Goal: Transaction & Acquisition: Obtain resource

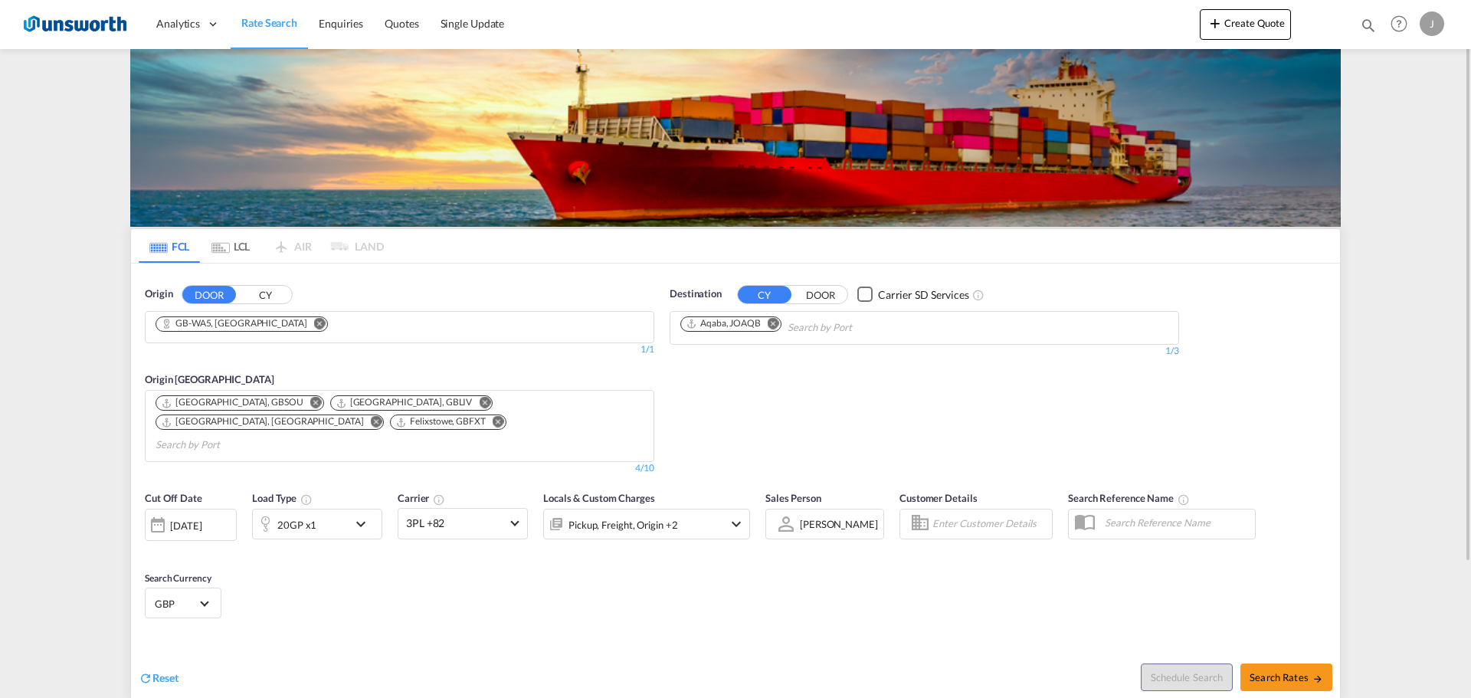
scroll to position [153, 0]
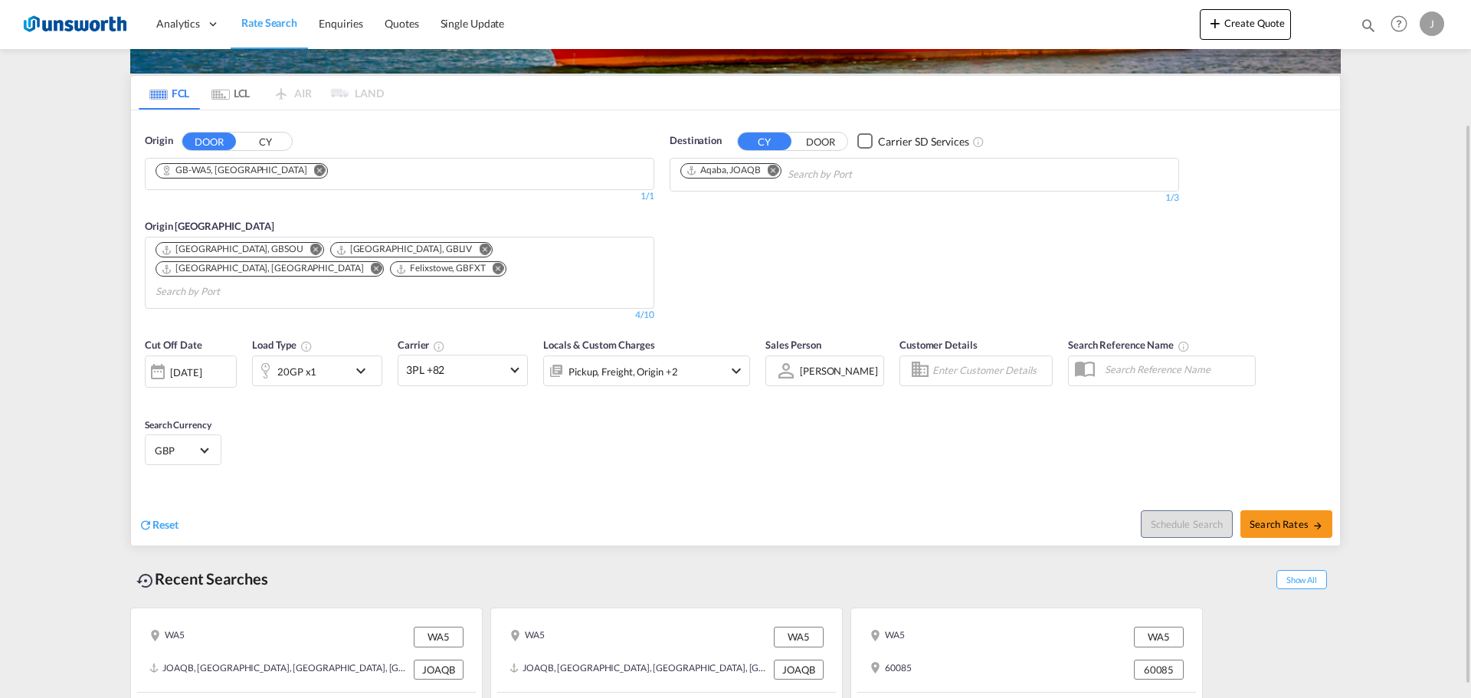
click at [231, 98] on md-tab-item "LCL" at bounding box center [230, 93] width 61 height 34
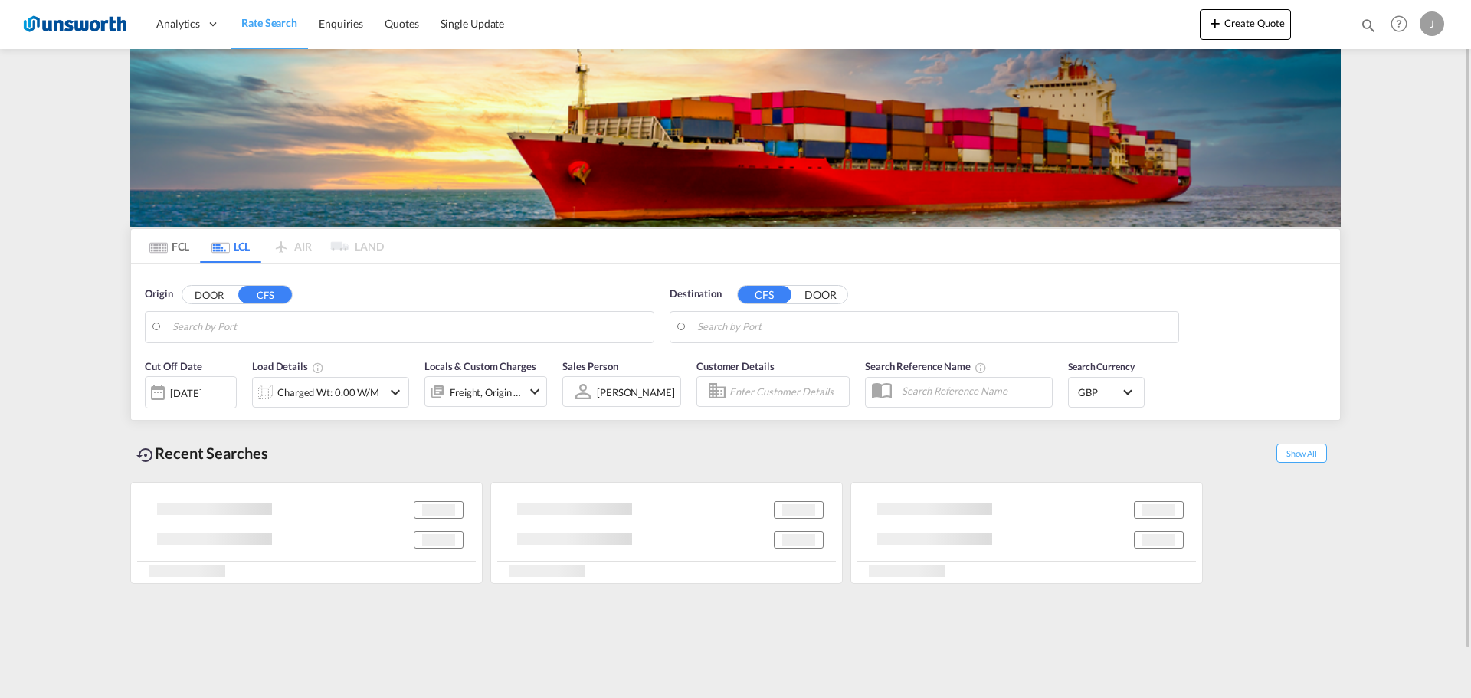
scroll to position [0, 0]
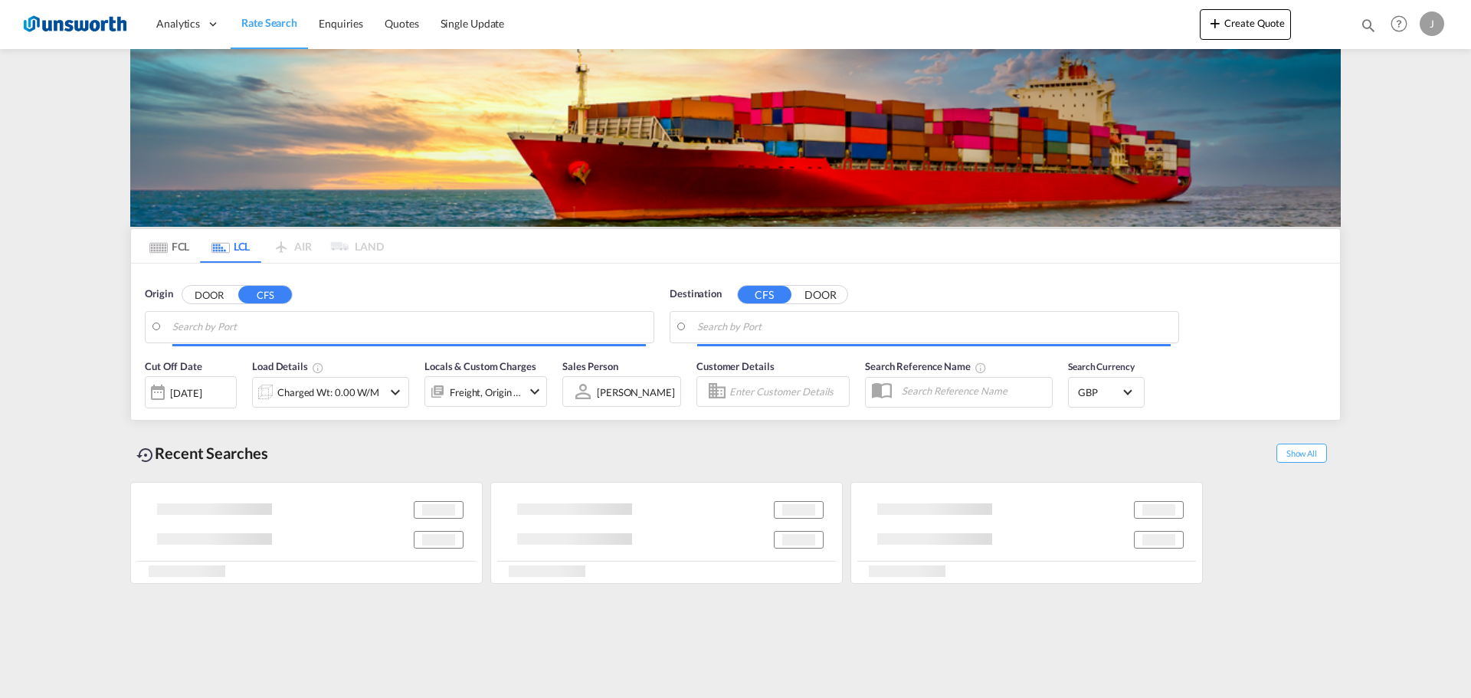
type input "CN-523852, [GEOGRAPHIC_DATA] ([GEOGRAPHIC_DATA]), [GEOGRAPHIC_DATA] ([GEOGRAPHI…"
type input "Felixstowe, GBFXT"
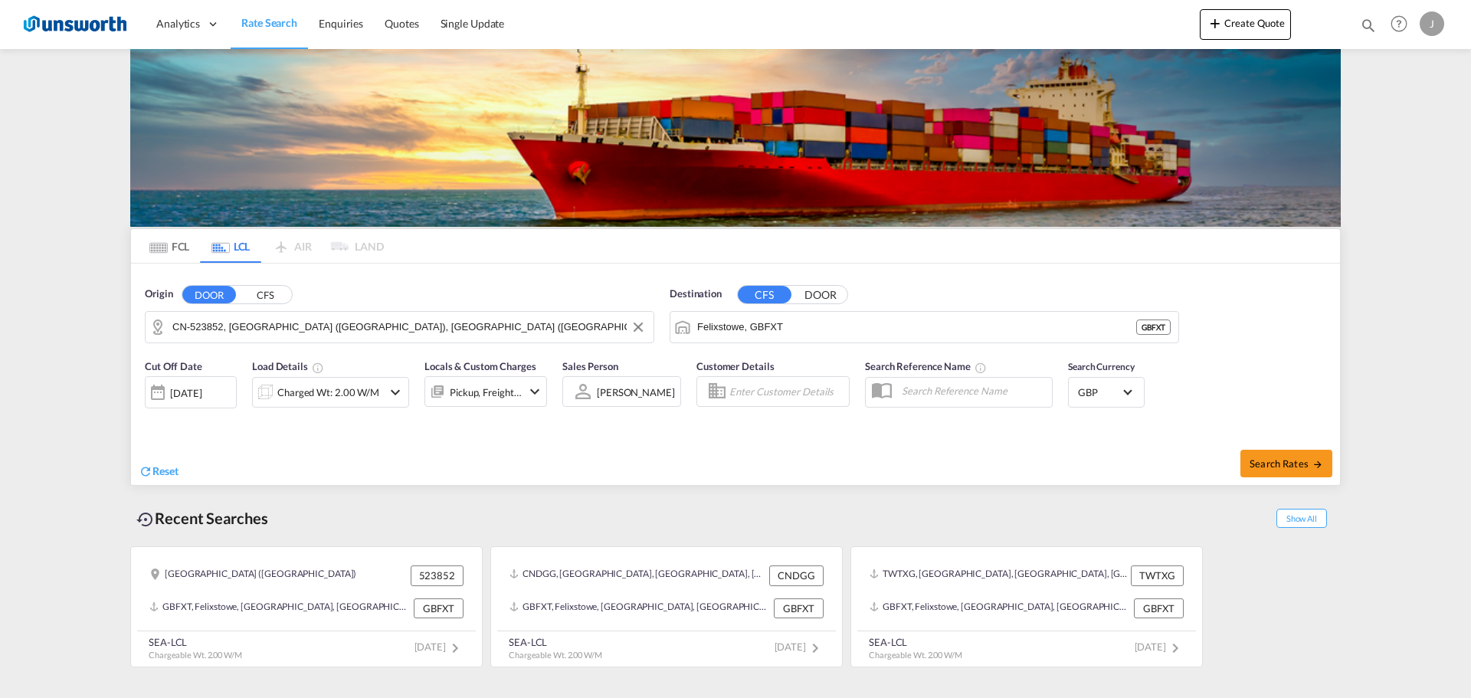
drag, startPoint x: 460, startPoint y: 324, endPoint x: 479, endPoint y: 324, distance: 18.4
click at [460, 324] on input "CN-523852, [GEOGRAPHIC_DATA] ([GEOGRAPHIC_DATA]), [GEOGRAPHIC_DATA] ([GEOGRAPHI…" at bounding box center [408, 327] width 473 height 23
click at [630, 329] on md-icon "Clear Input" at bounding box center [638, 327] width 17 height 17
drag, startPoint x: 214, startPoint y: 326, endPoint x: 95, endPoint y: 309, distance: 120.6
click at [222, 335] on body "Analytics Reports Dashboard Rate Search Enquiries Quotes" at bounding box center [735, 349] width 1471 height 698
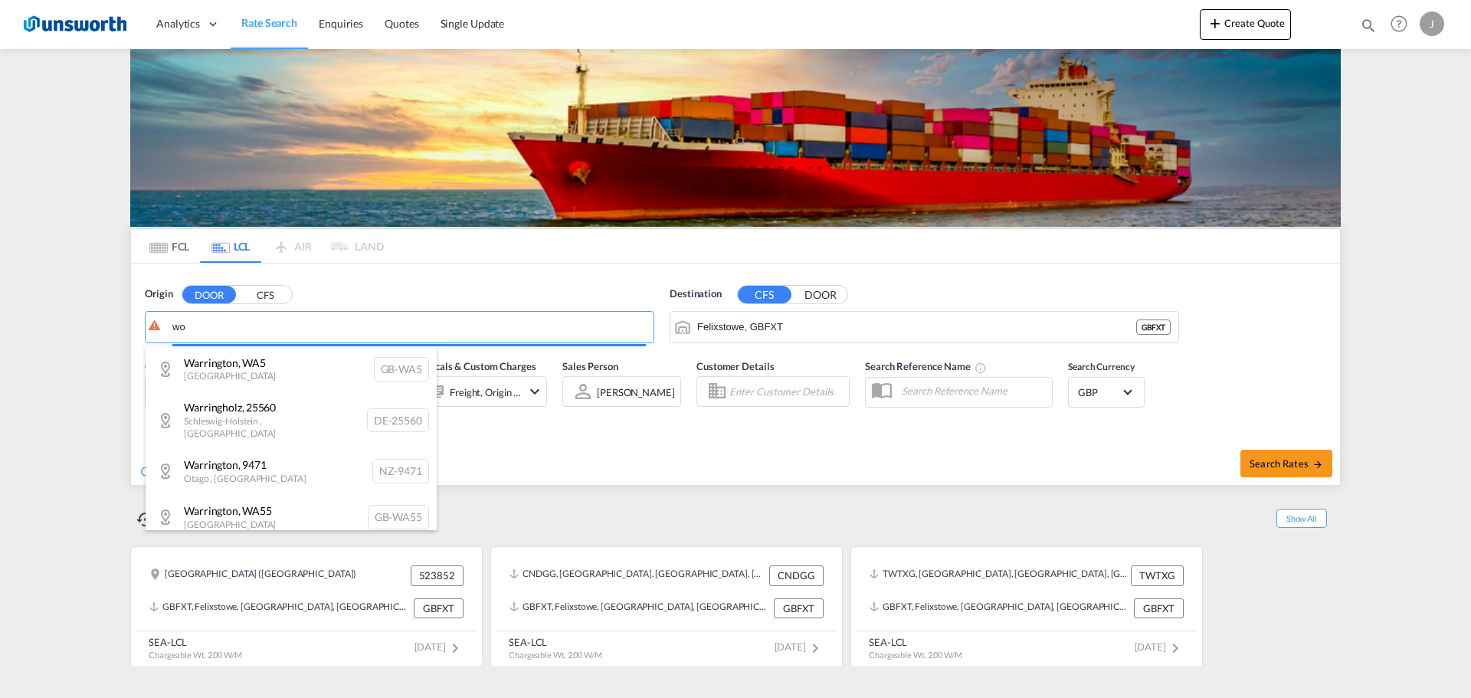
type input "w"
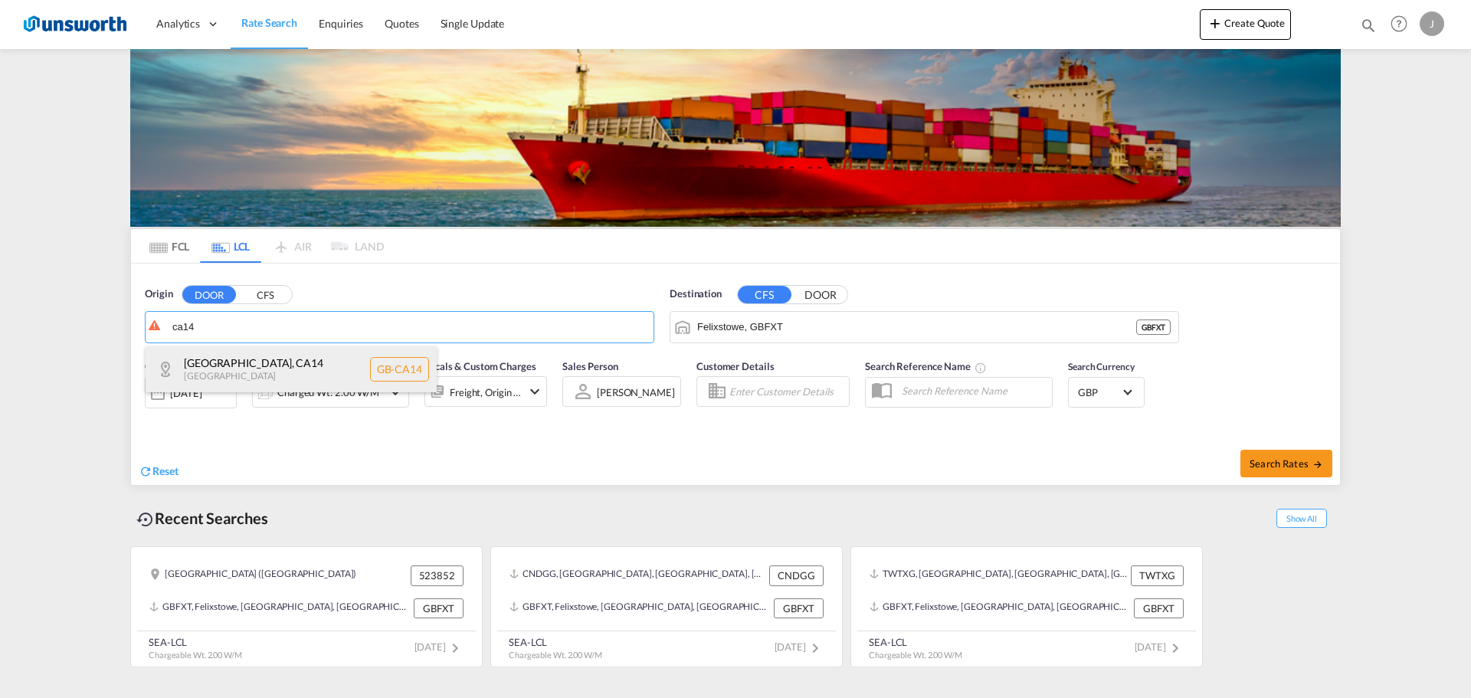
click at [254, 369] on div "[GEOGRAPHIC_DATA] [GEOGRAPHIC_DATA]-CA14" at bounding box center [291, 369] width 291 height 46
type input "GB-CA14, [GEOGRAPHIC_DATA]"
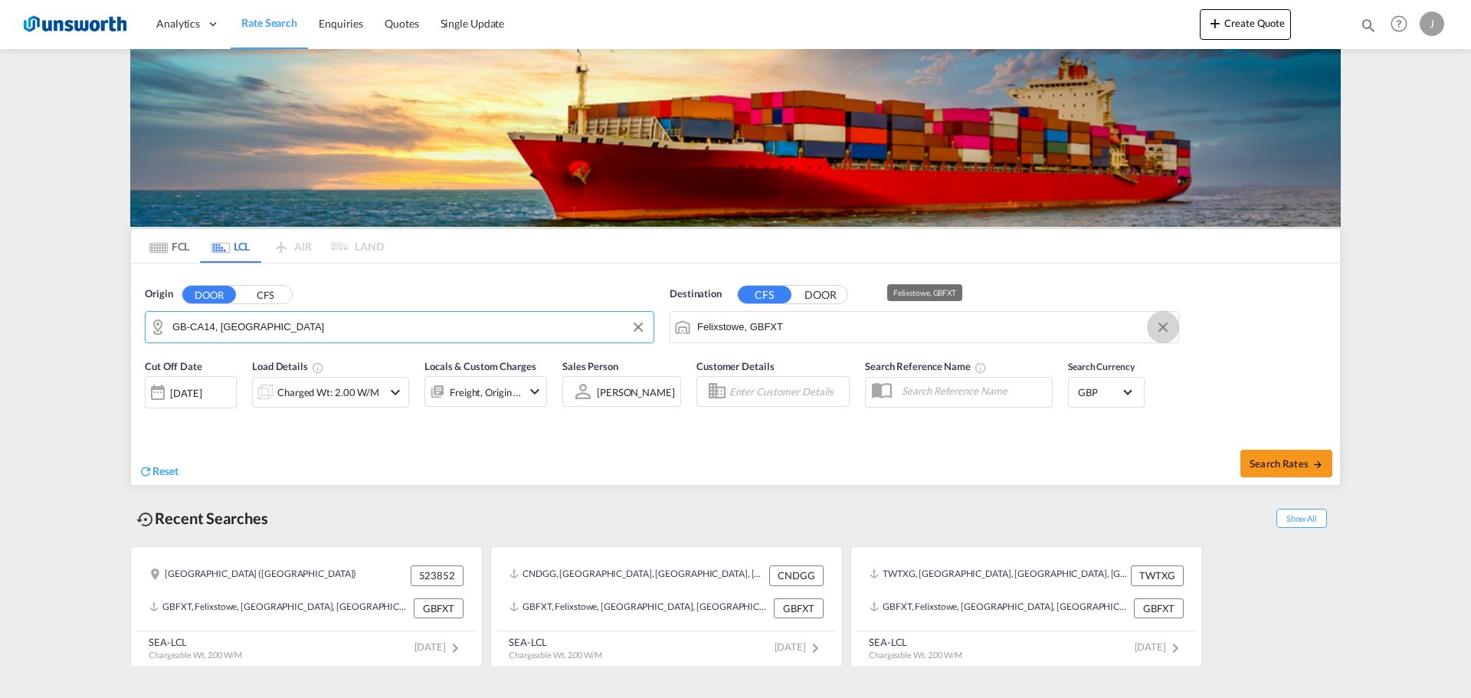
click at [1164, 327] on button "Clear Input" at bounding box center [1162, 327] width 23 height 23
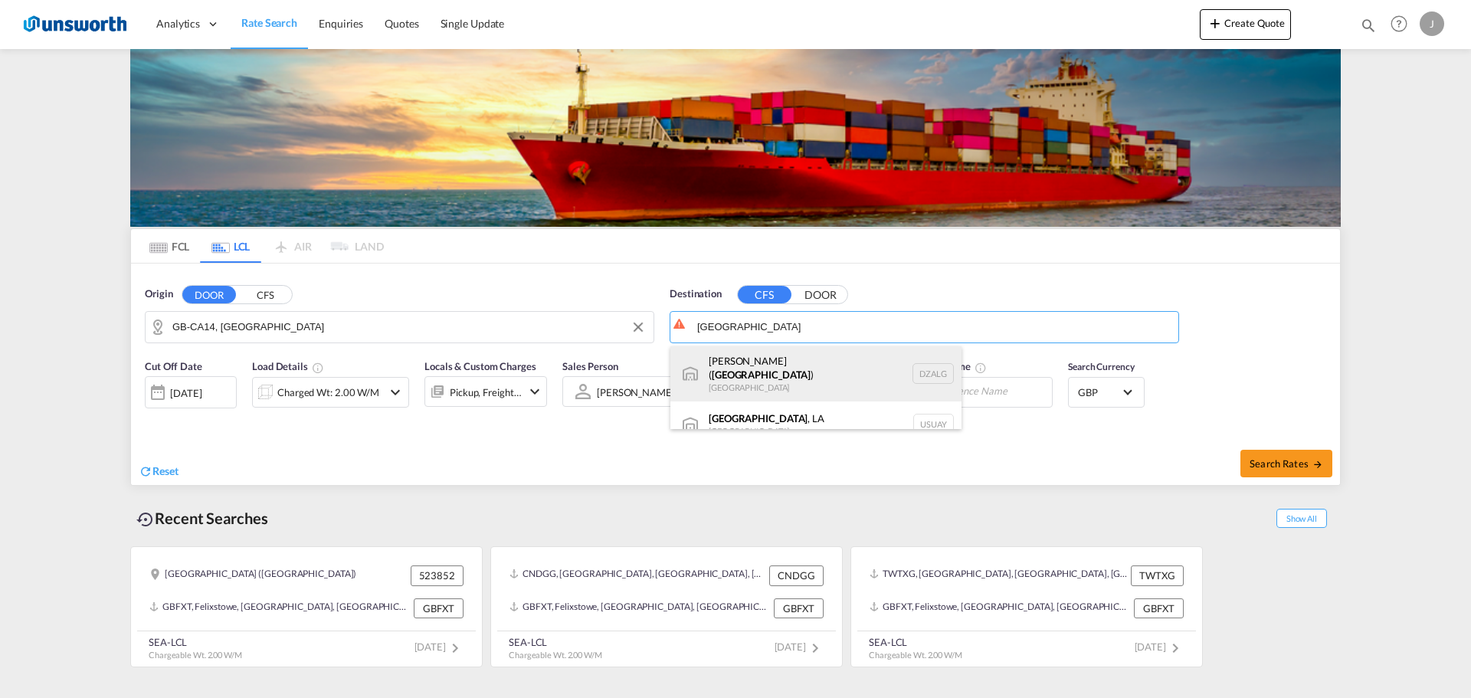
click at [750, 367] on div "[GEOGRAPHIC_DATA] ( [GEOGRAPHIC_DATA] ) [GEOGRAPHIC_DATA] [GEOGRAPHIC_DATA]" at bounding box center [815, 373] width 291 height 55
type input "[GEOGRAPHIC_DATA] ([GEOGRAPHIC_DATA]), DZALG"
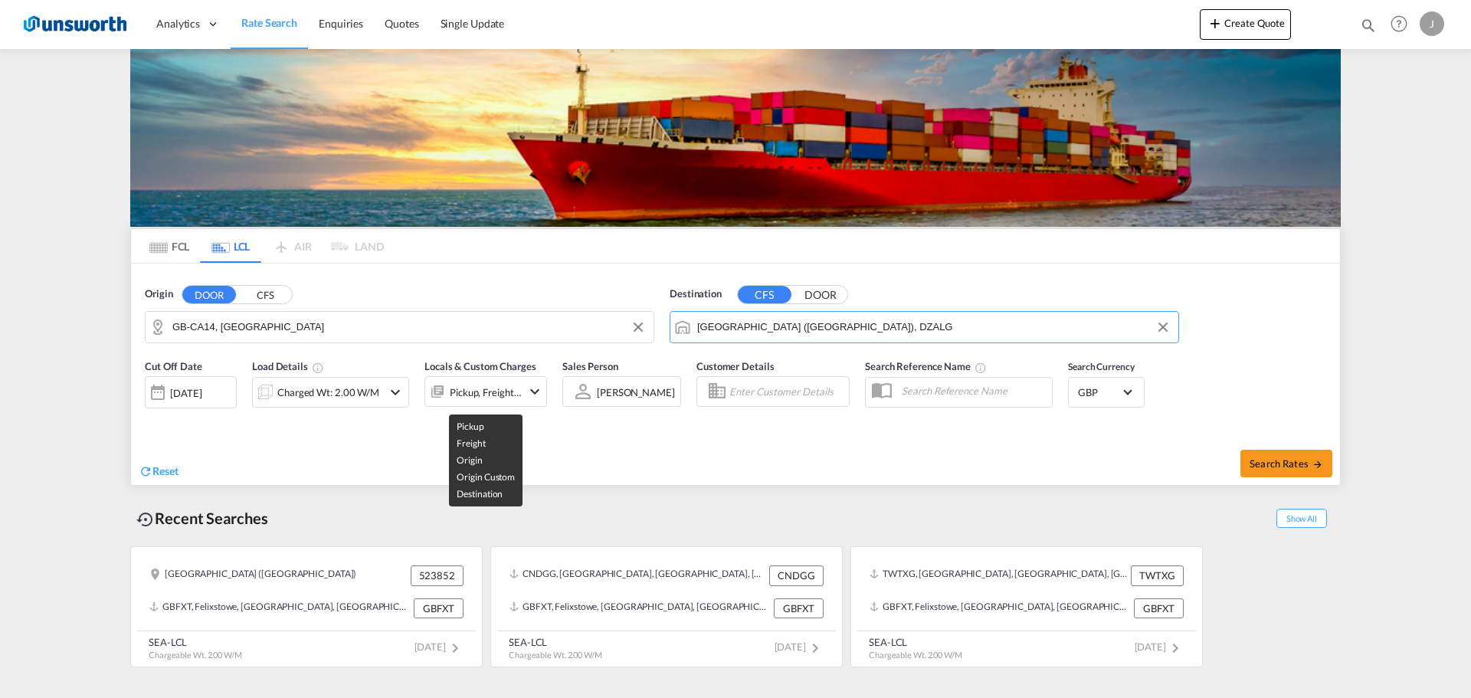
click at [452, 397] on div "Pickup, Freight +3" at bounding box center [486, 391] width 72 height 21
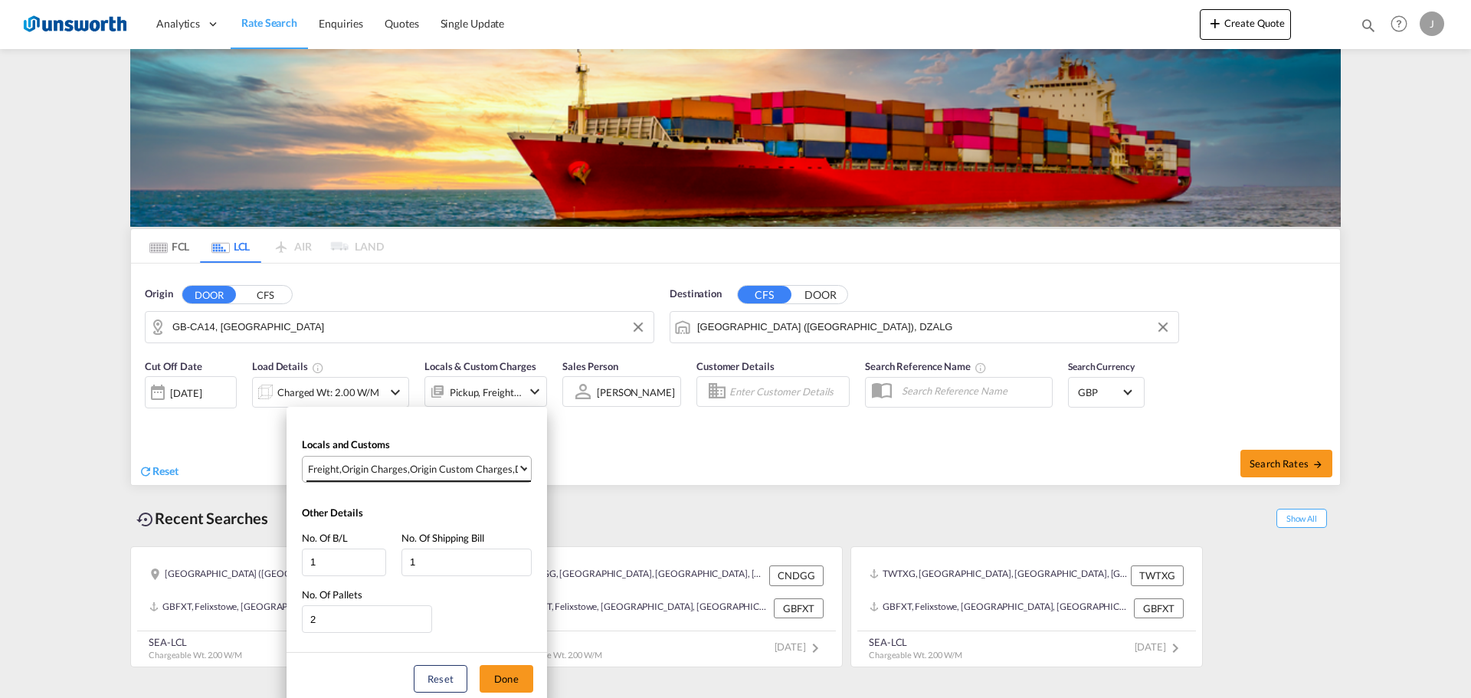
click at [525, 466] on span "Select Locals and Customs: \aFreight, \aOrigin Charges, \aOrigin Custom Charges…" at bounding box center [523, 466] width 7 height 7
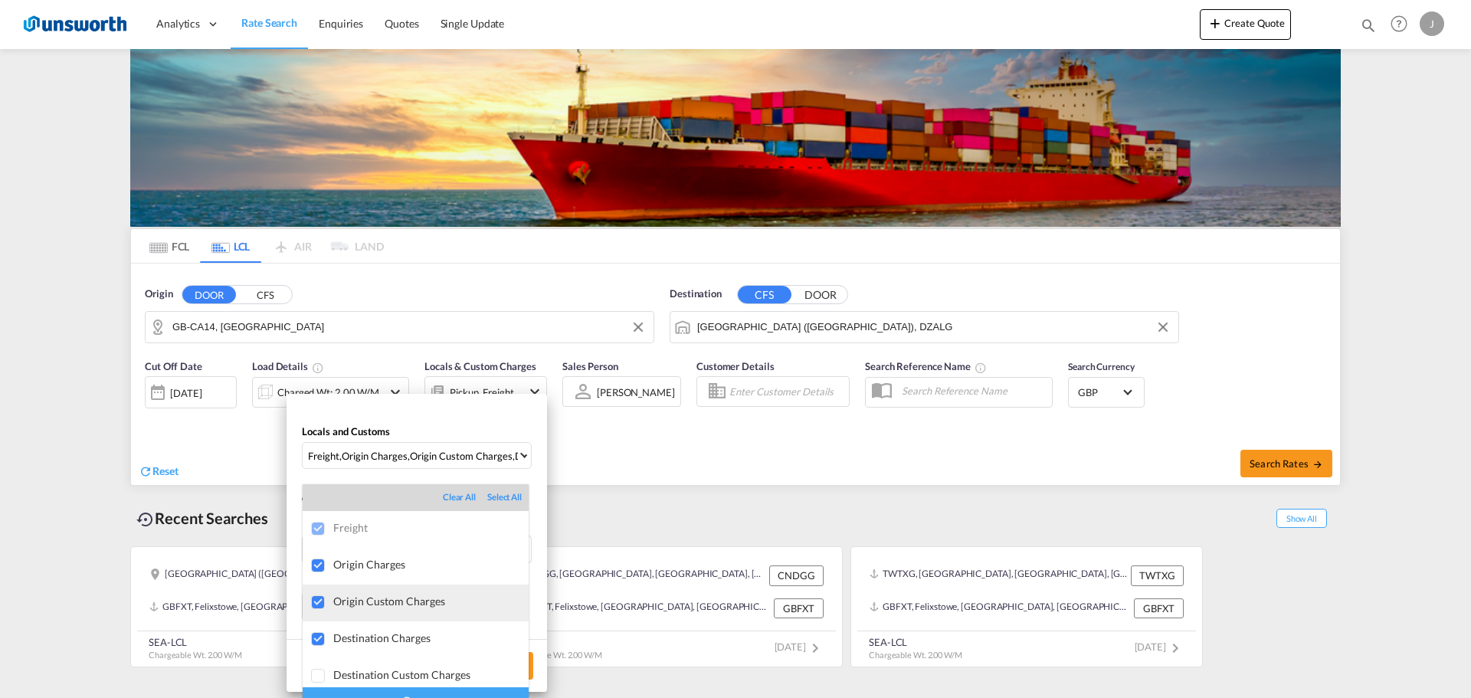
click at [322, 600] on div at bounding box center [318, 602] width 15 height 15
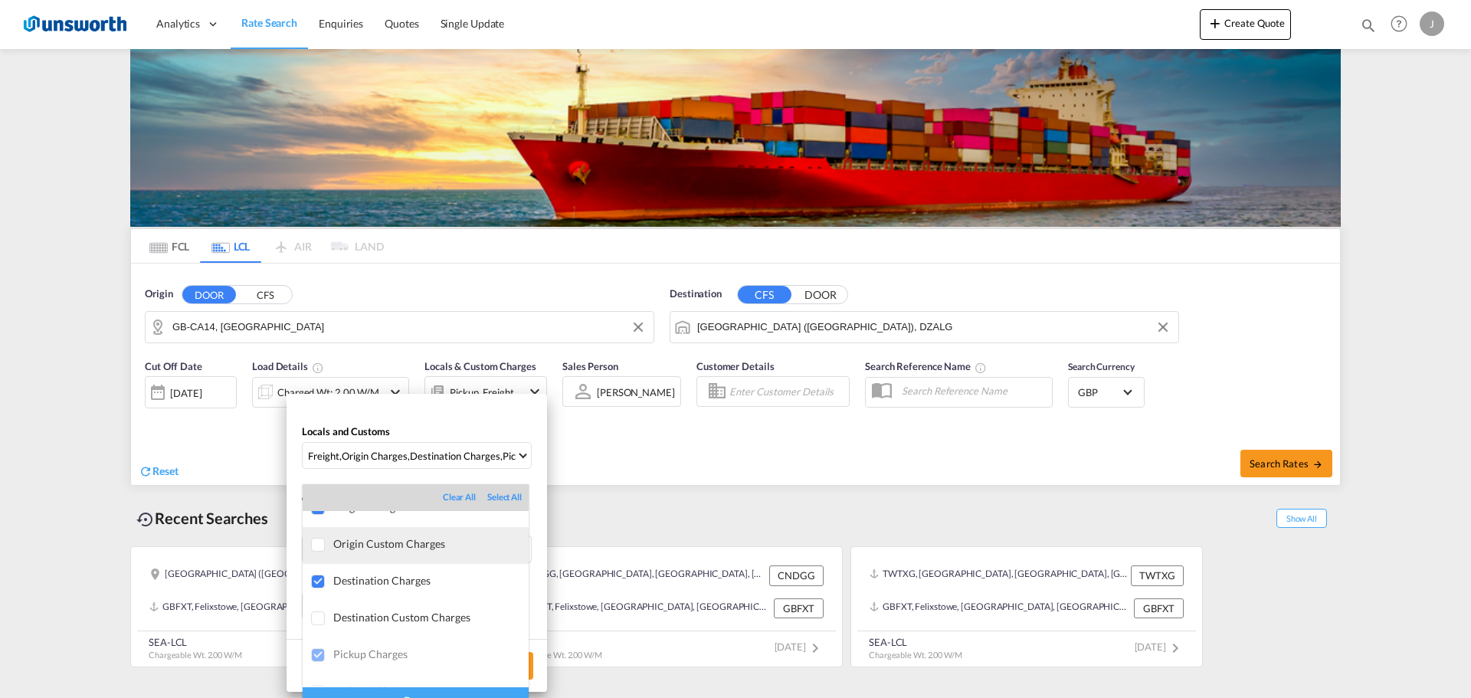
scroll to position [81, 0]
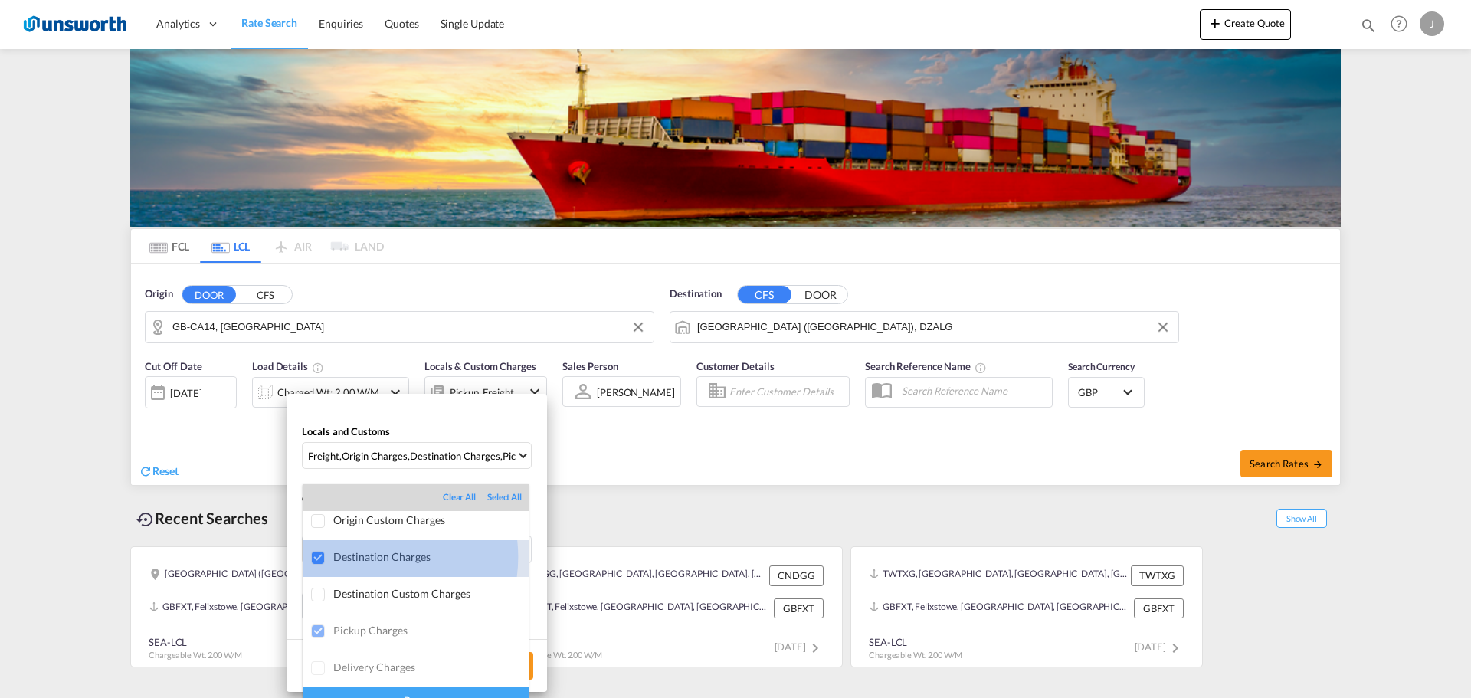
click at [366, 557] on div "Destination Charges" at bounding box center [430, 556] width 195 height 13
click at [426, 689] on div "Done" at bounding box center [416, 700] width 226 height 27
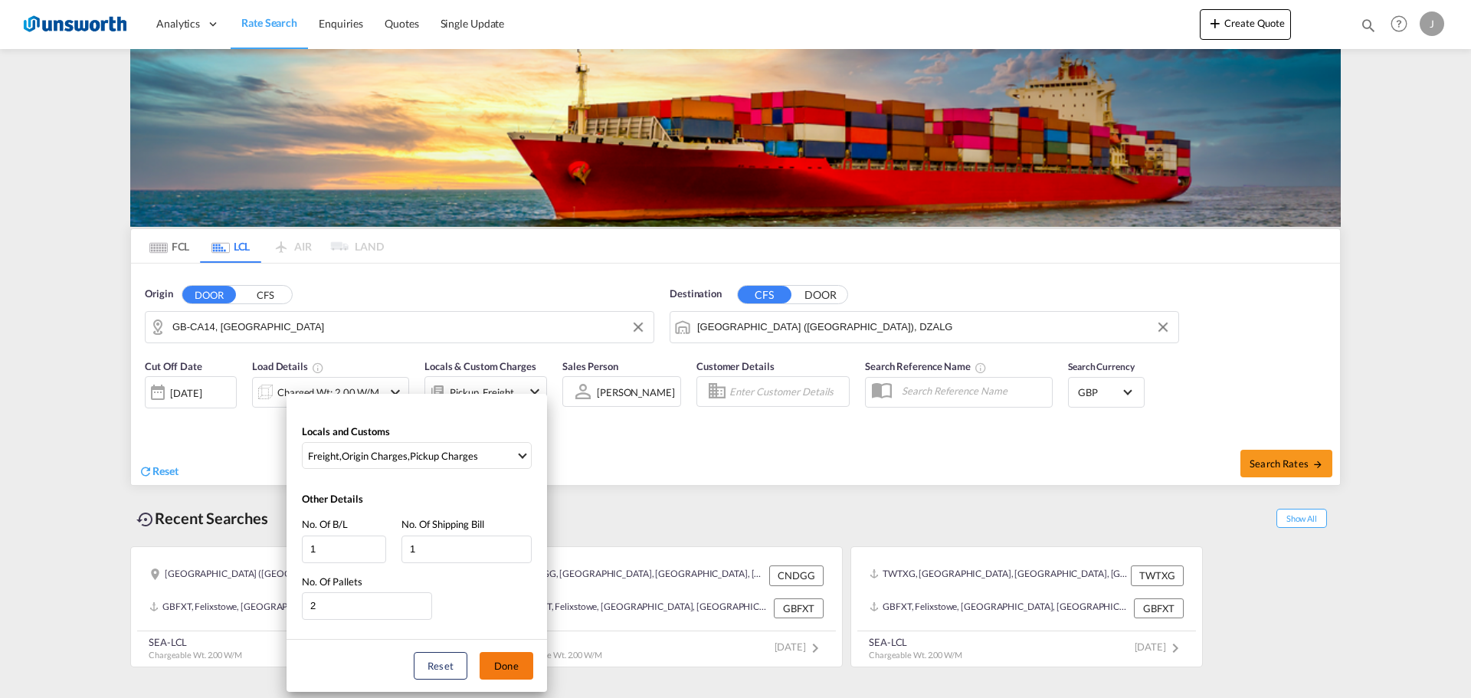
click at [490, 666] on button "Done" at bounding box center [507, 666] width 54 height 28
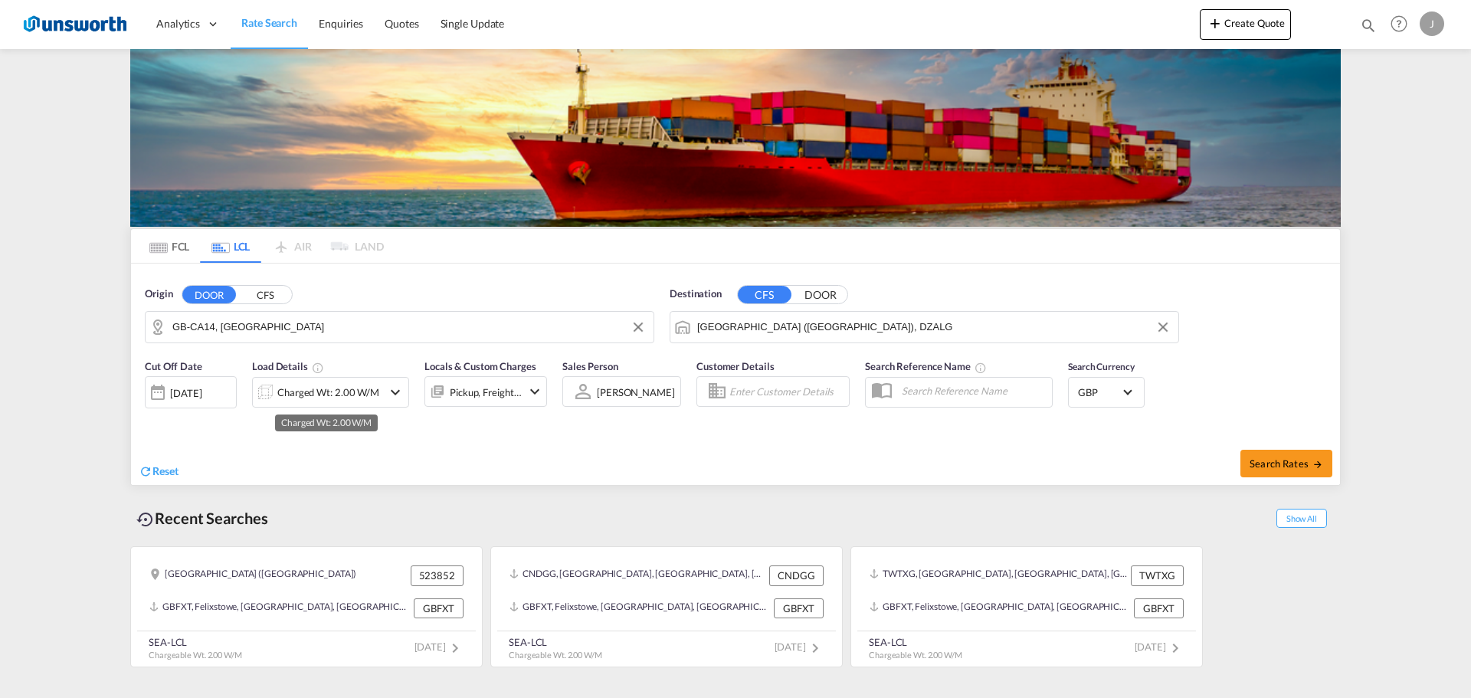
click at [355, 383] on div "Charged Wt: 2.00 W/M" at bounding box center [328, 391] width 102 height 21
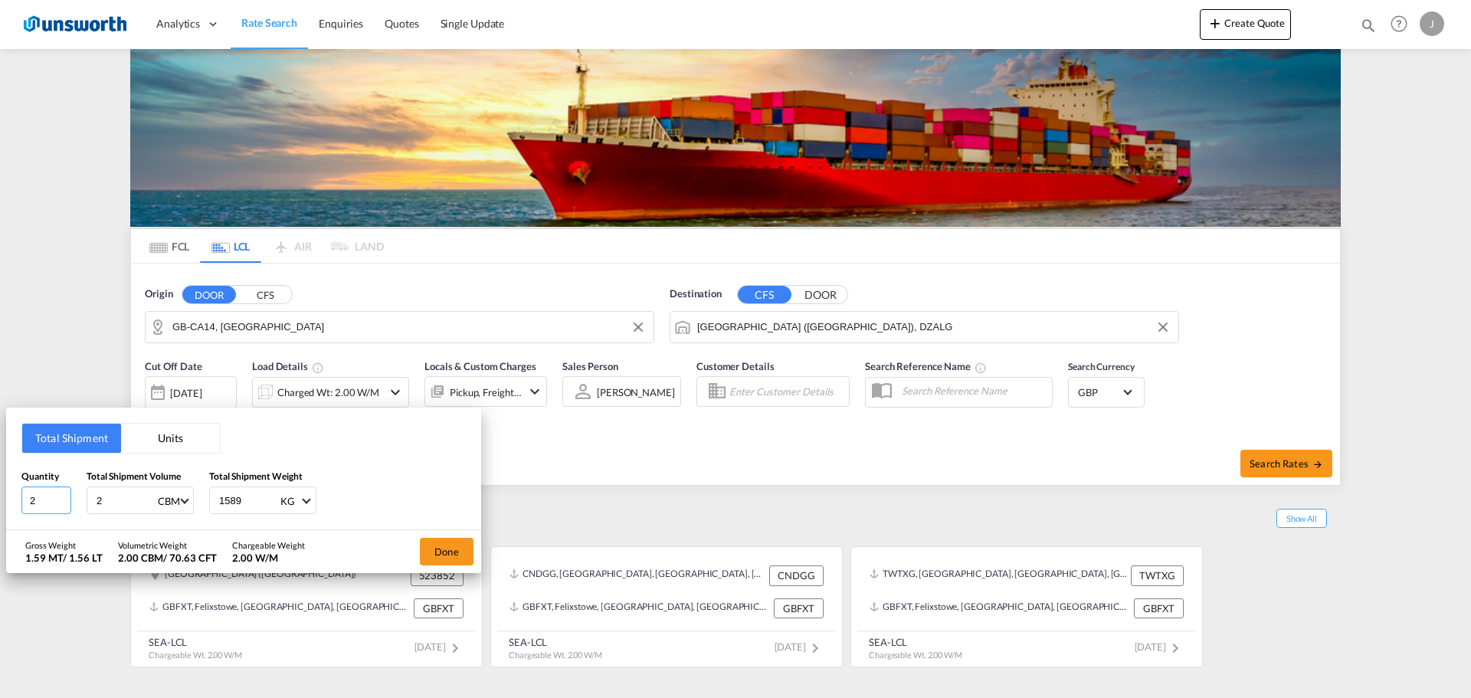
click at [39, 493] on input "2" at bounding box center [46, 500] width 50 height 28
drag, startPoint x: 49, startPoint y: 496, endPoint x: 0, endPoint y: 499, distance: 49.2
click at [0, 499] on div "Total Shipment Units Quantity 18 Total Shipment Volume 2 CBM CBM CFT Total Ship…" at bounding box center [735, 349] width 1471 height 698
type input "34"
type input "14.11"
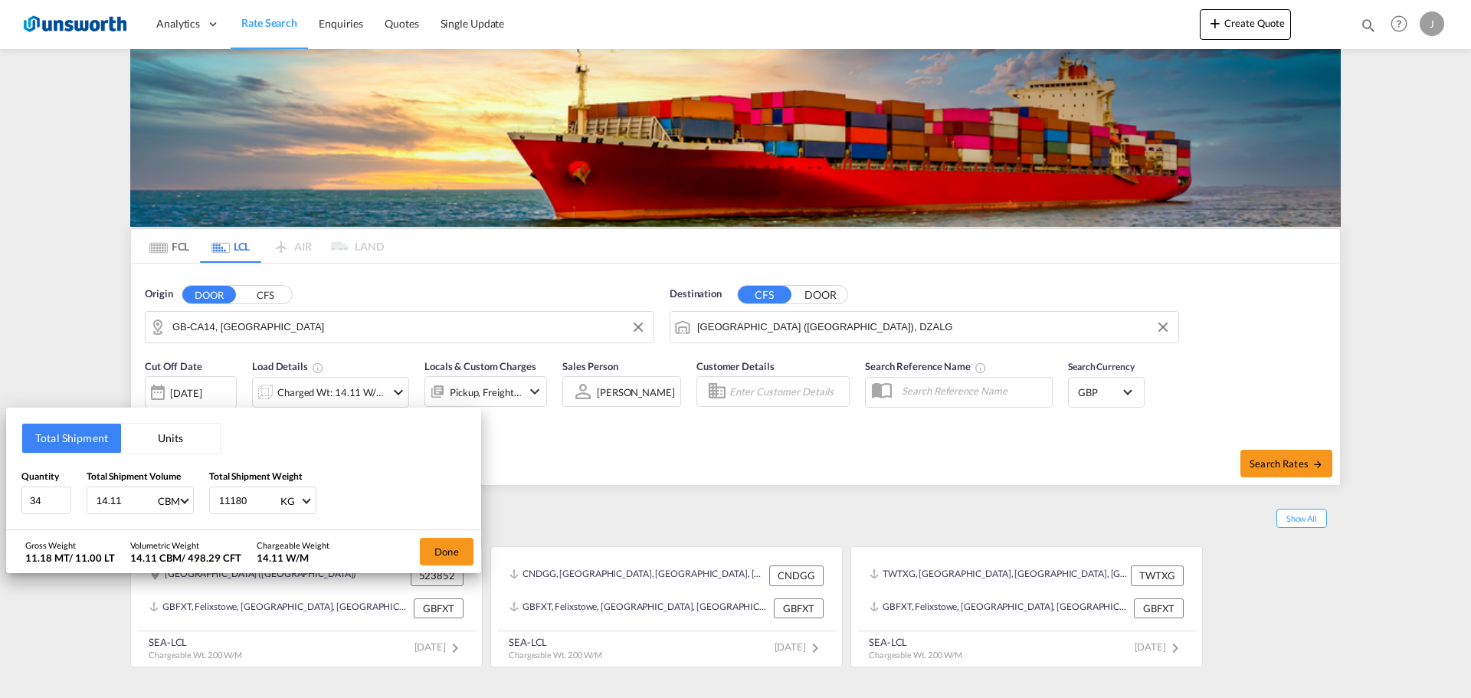
type input "11180"
click at [433, 548] on button "Done" at bounding box center [447, 552] width 54 height 28
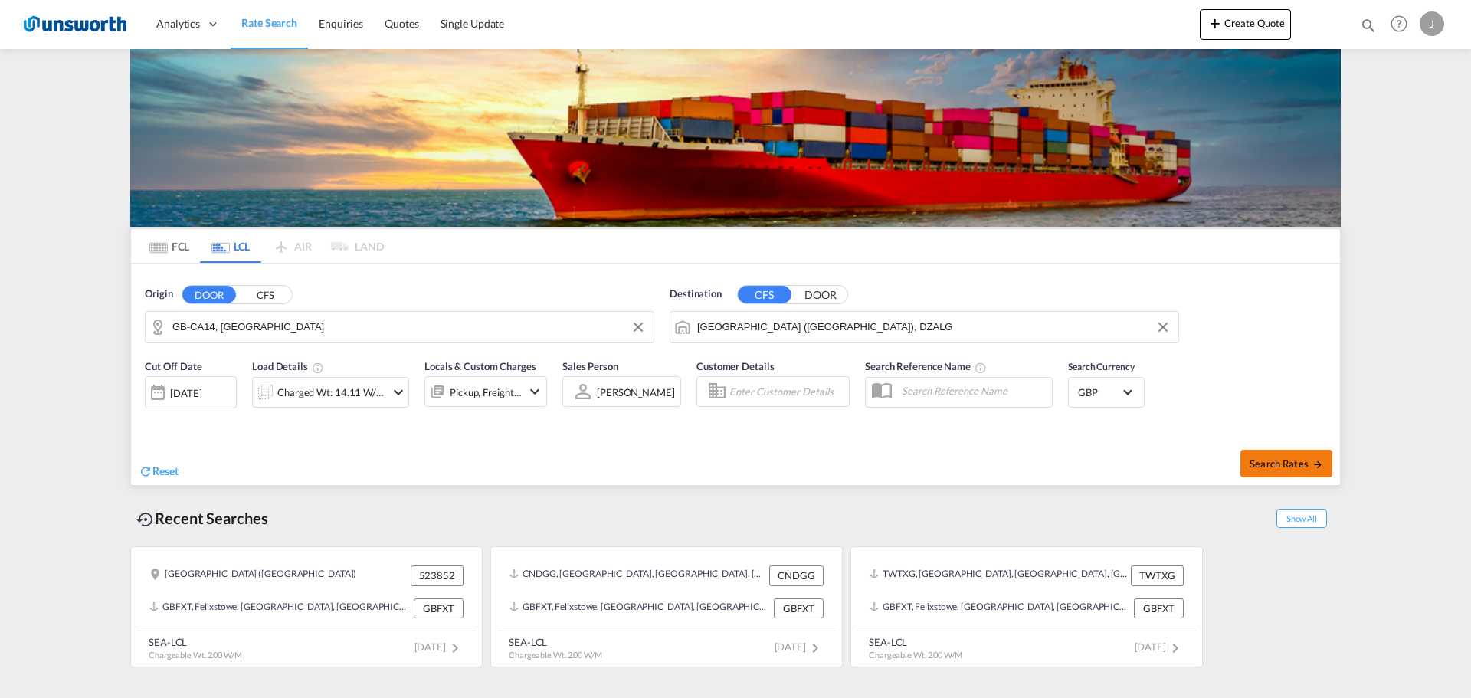
click at [1264, 466] on span "Search Rates" at bounding box center [1286, 463] width 74 height 12
type input "CA14 to DZALG / [DATE]"
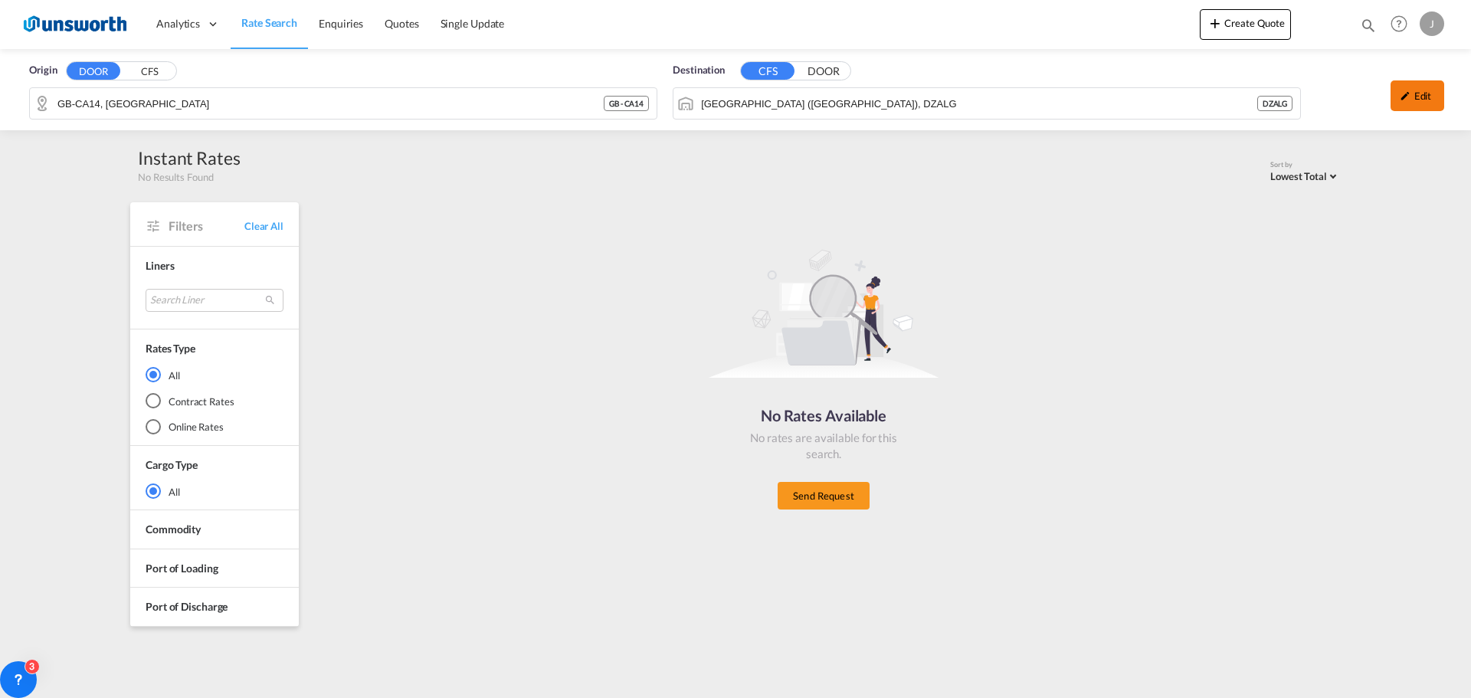
click at [1412, 93] on div "Edit" at bounding box center [1417, 95] width 54 height 31
